Goal: Check status

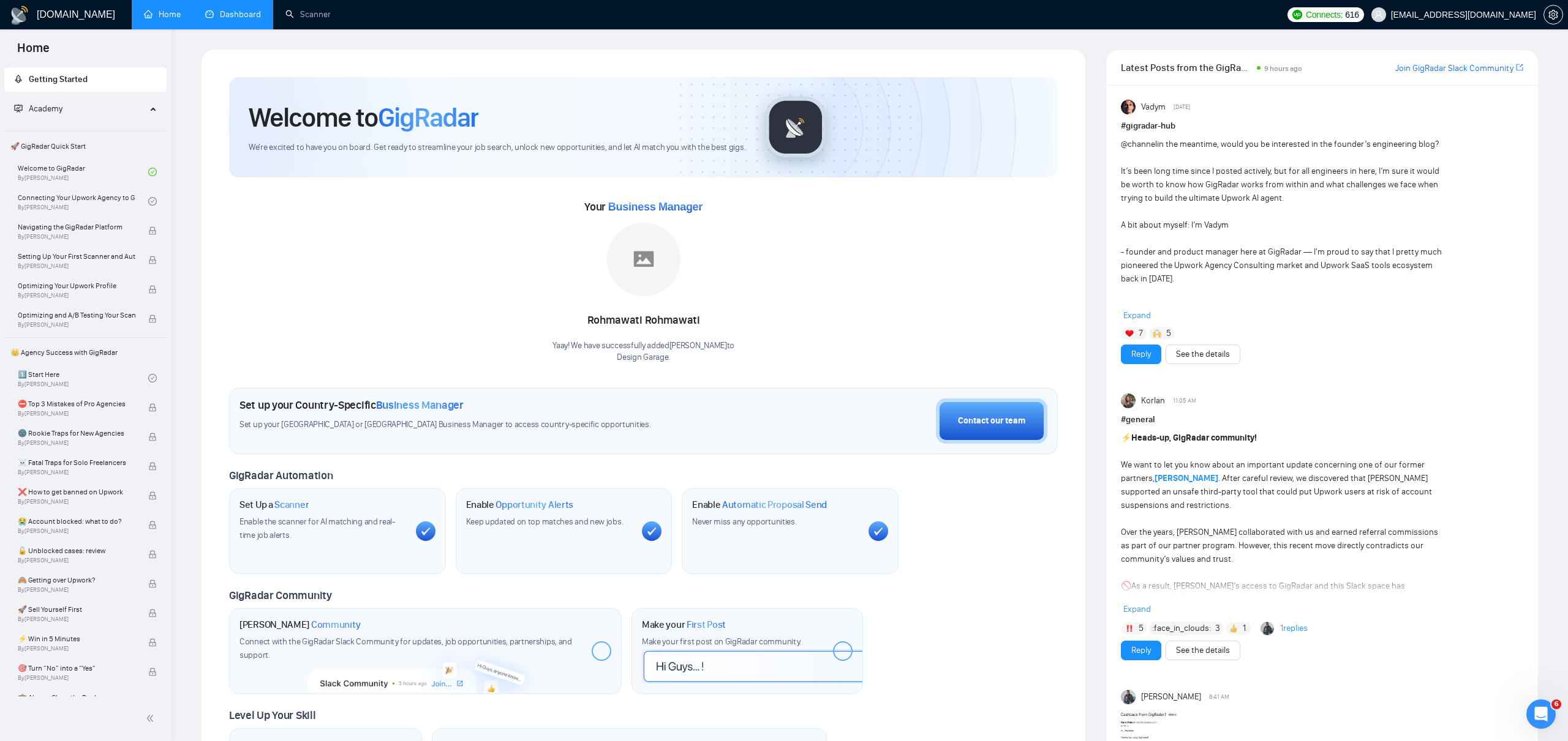
click at [218, 14] on link "Dashboard" at bounding box center [233, 14] width 56 height 10
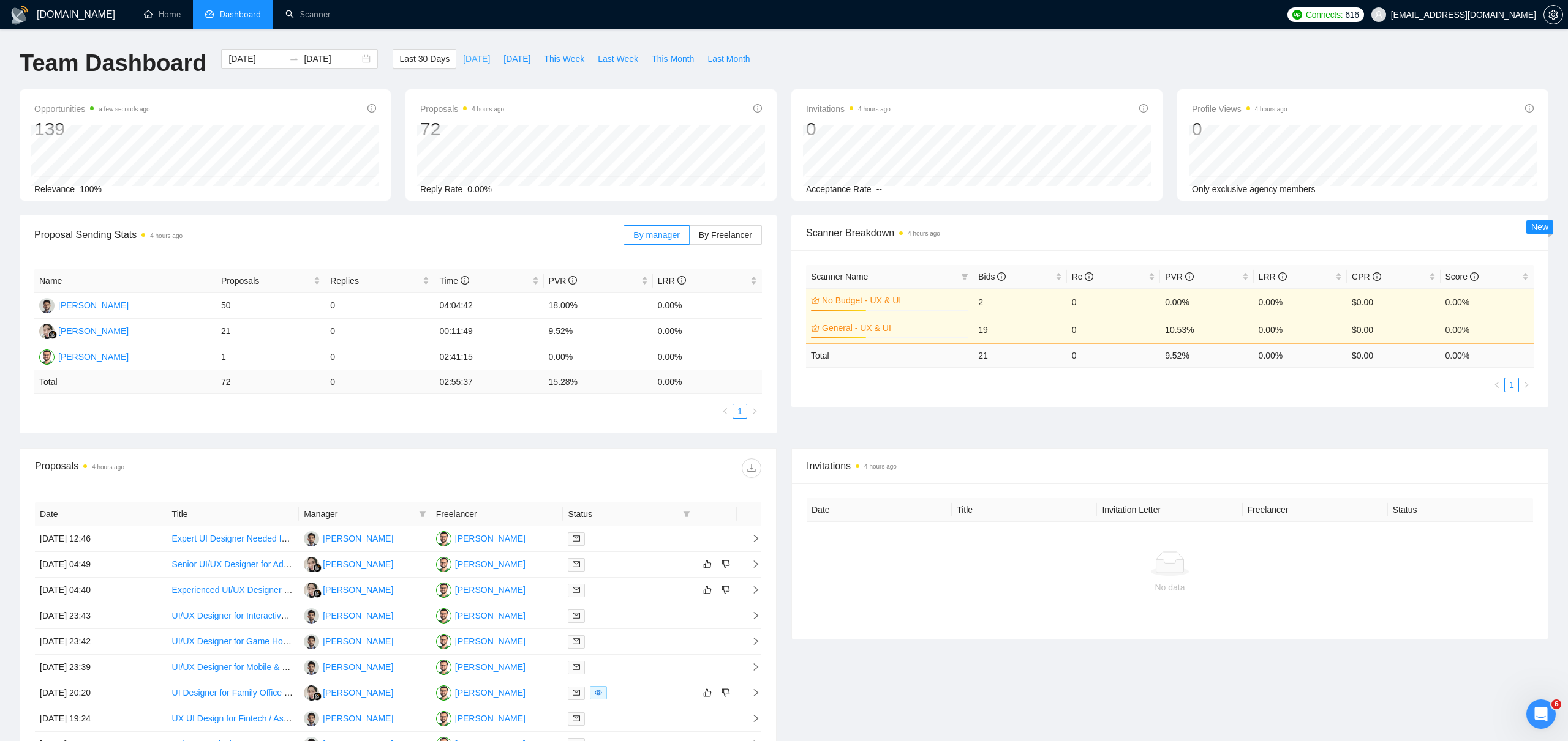
click at [463, 58] on span "[DATE]" at bounding box center [476, 59] width 27 height 13
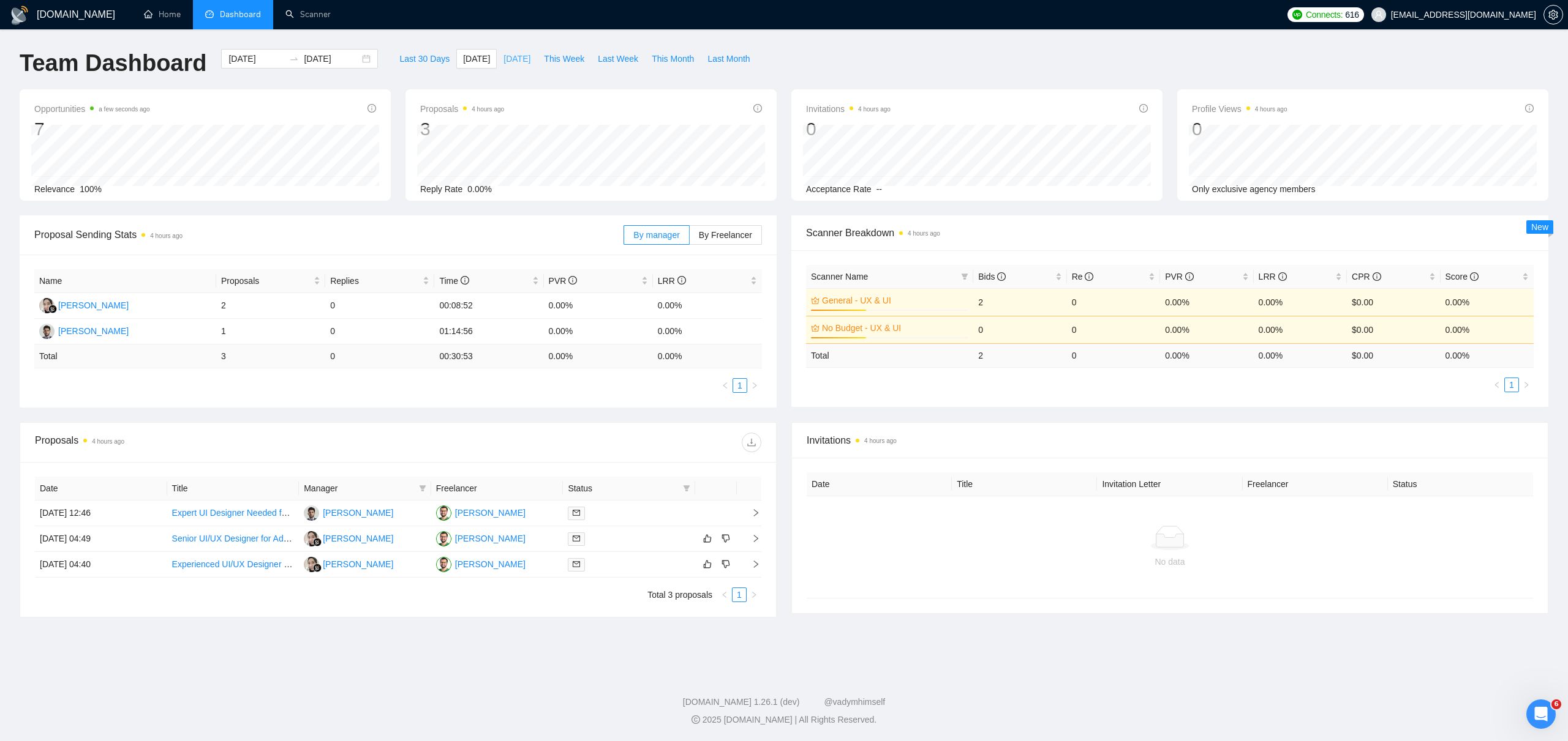
click at [506, 60] on span "[DATE]" at bounding box center [517, 59] width 27 height 13
type input "[DATE]"
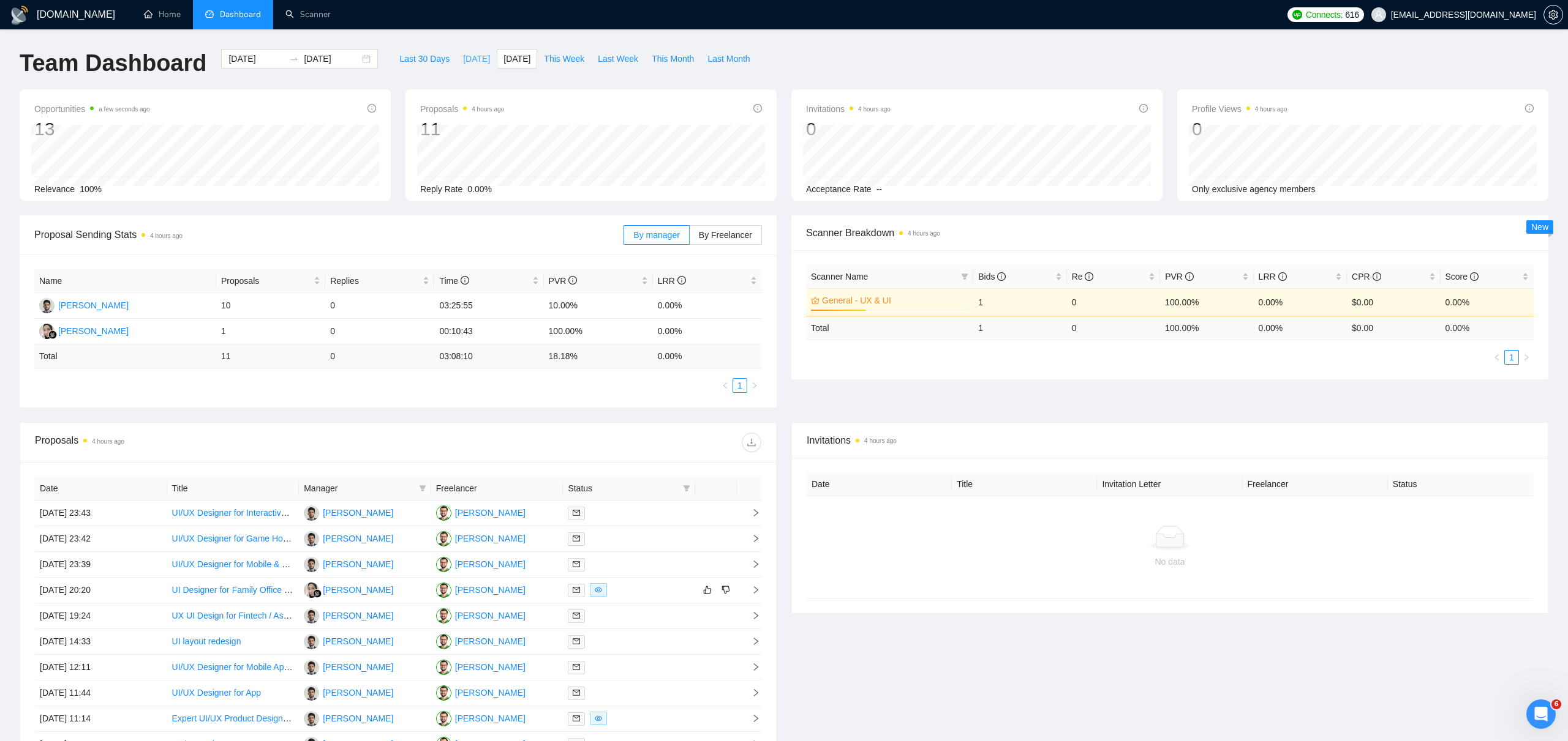
click at [476, 60] on span "[DATE]" at bounding box center [476, 59] width 27 height 13
type input "[DATE]"
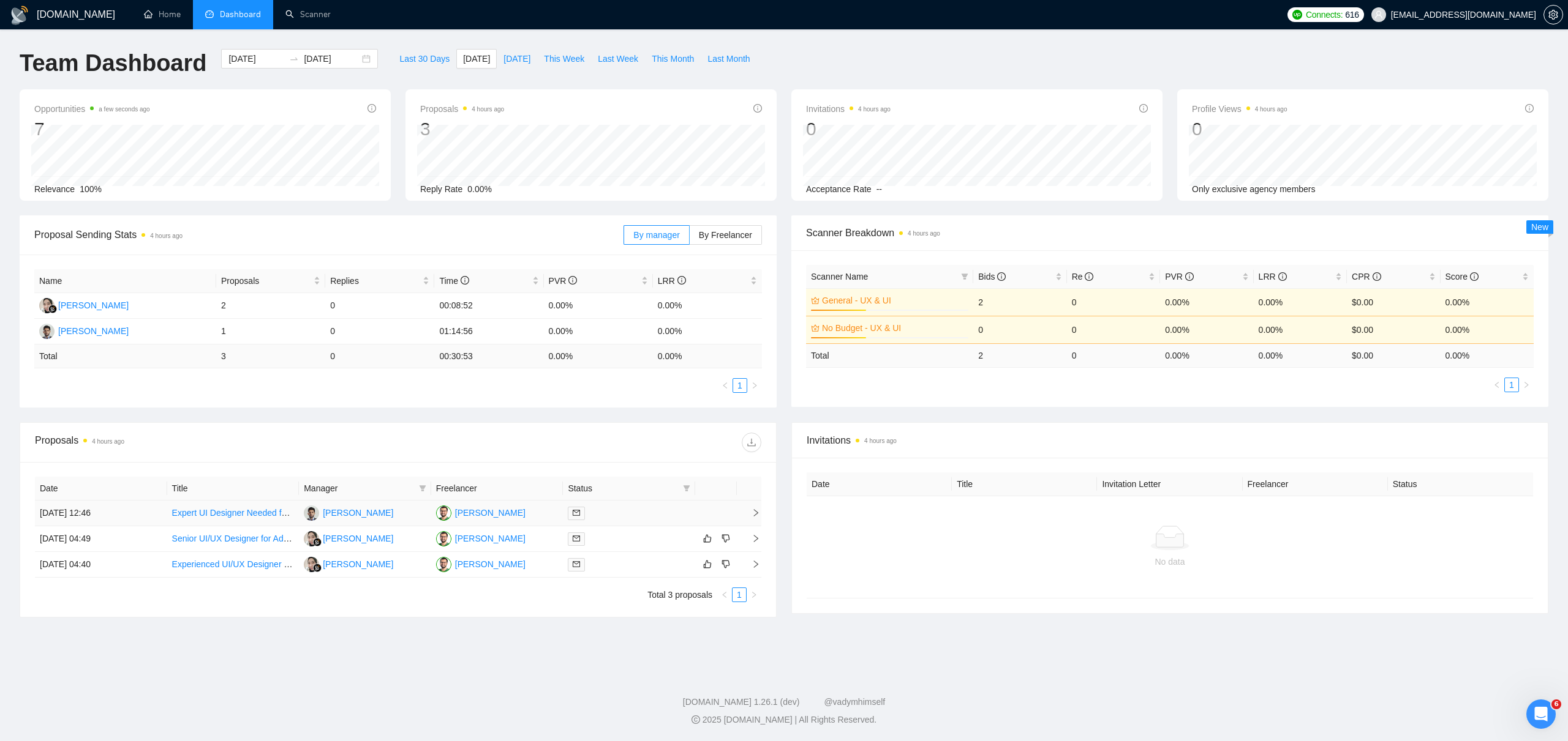
click at [753, 514] on icon "right" at bounding box center [756, 512] width 9 height 9
